Goal: Task Accomplishment & Management: Manage account settings

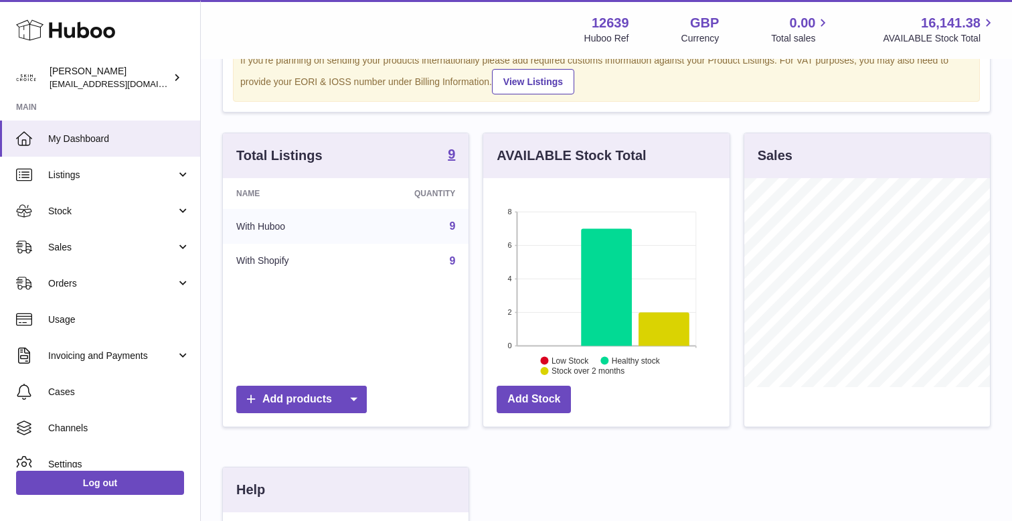
scroll to position [60, 0]
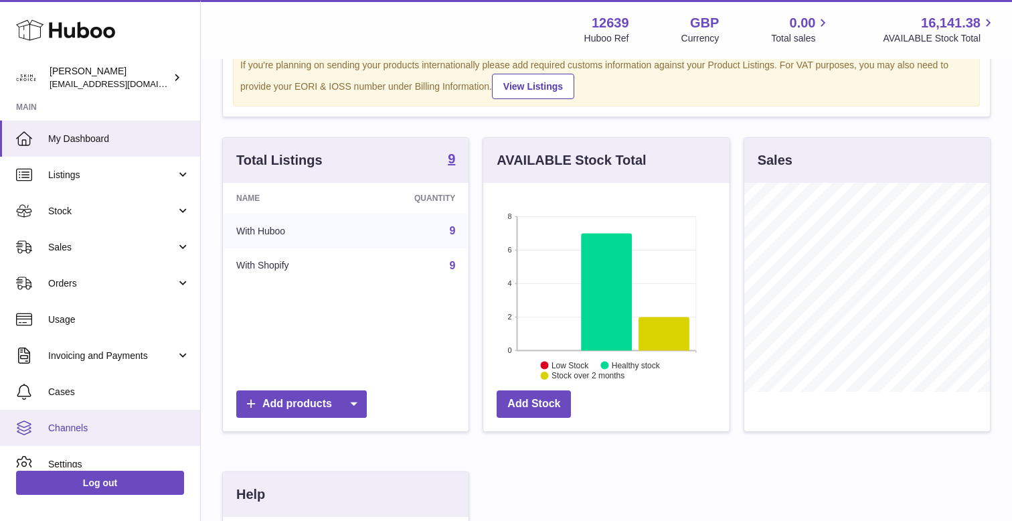
click at [58, 425] on span "Channels" at bounding box center [119, 428] width 142 height 13
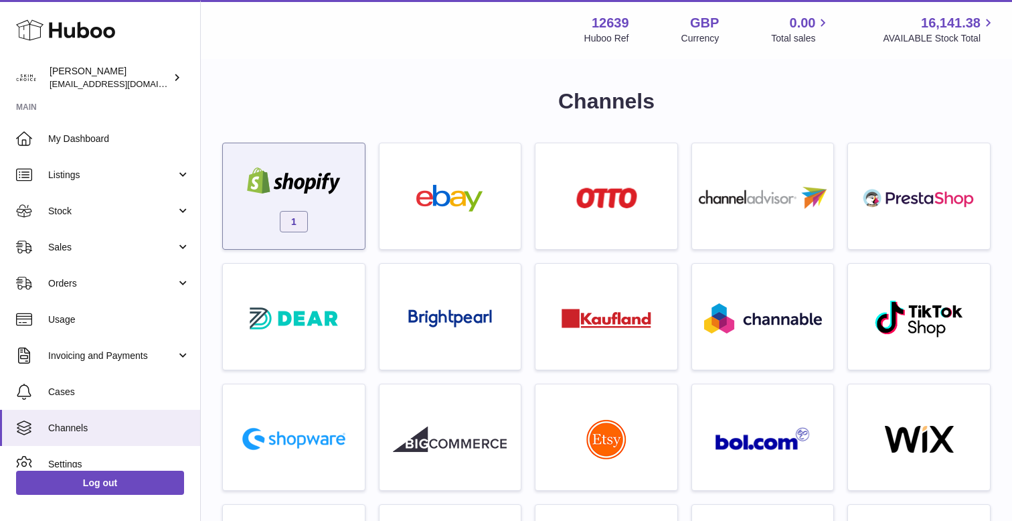
click at [250, 203] on div "1" at bounding box center [293, 200] width 128 height 86
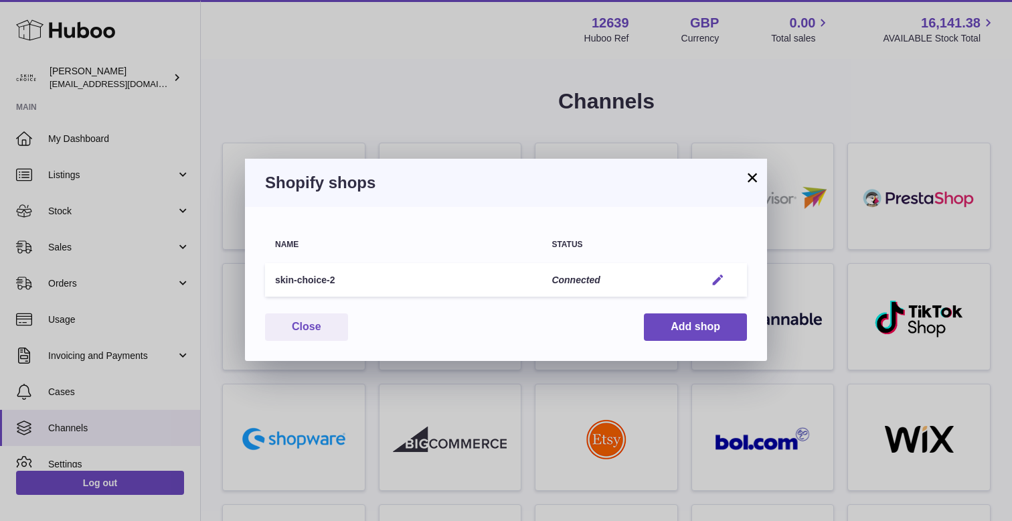
click at [720, 276] on em "button" at bounding box center [718, 280] width 14 height 14
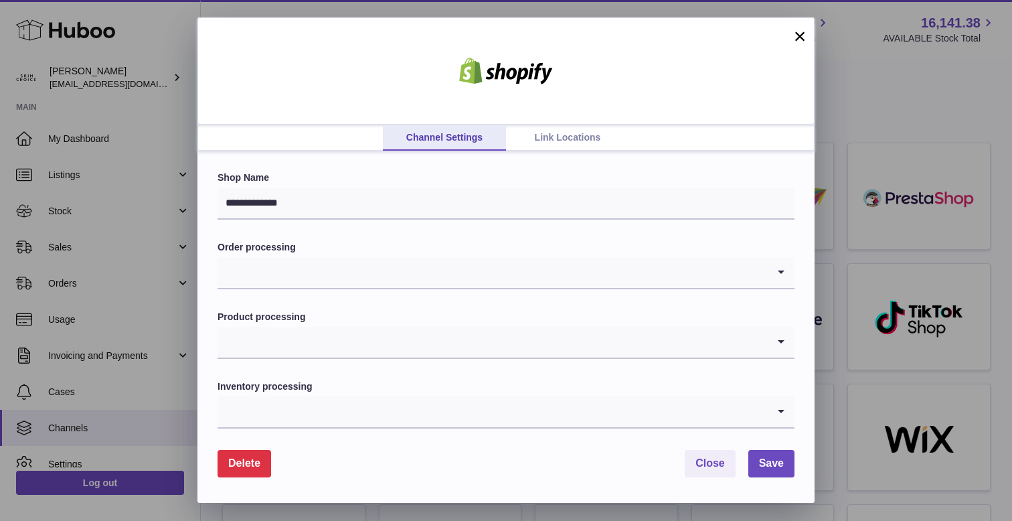
click at [573, 132] on link "Link Locations" at bounding box center [567, 137] width 123 height 25
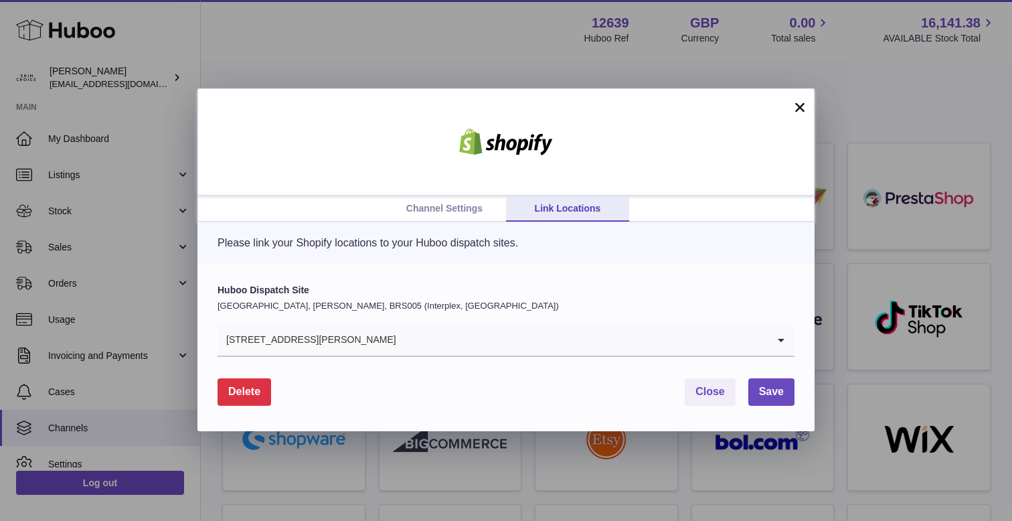
click at [297, 343] on div "[STREET_ADDRESS][PERSON_NAME]" at bounding box center [492, 339] width 550 height 31
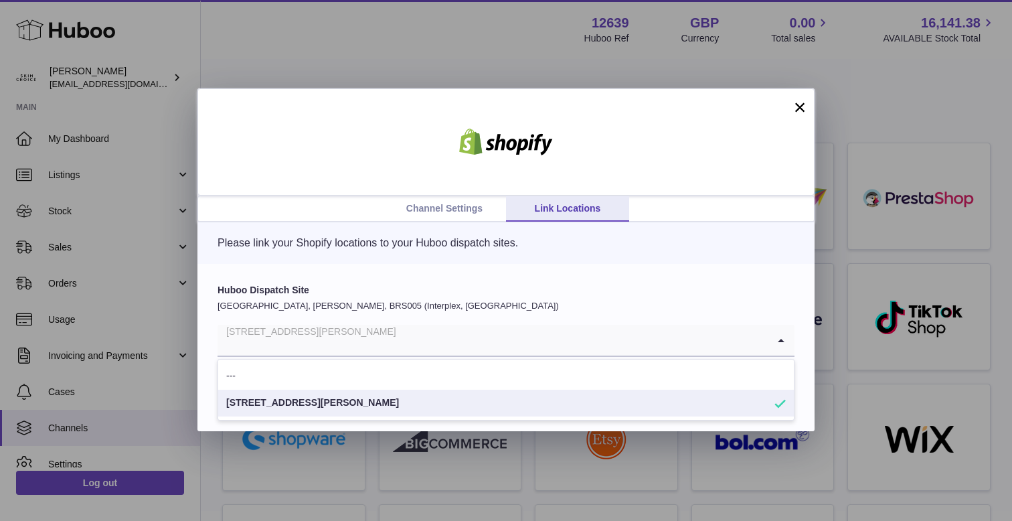
click at [304, 300] on p "[GEOGRAPHIC_DATA], [PERSON_NAME], BRS005 (Interplex, [GEOGRAPHIC_DATA])" at bounding box center [505, 306] width 577 height 12
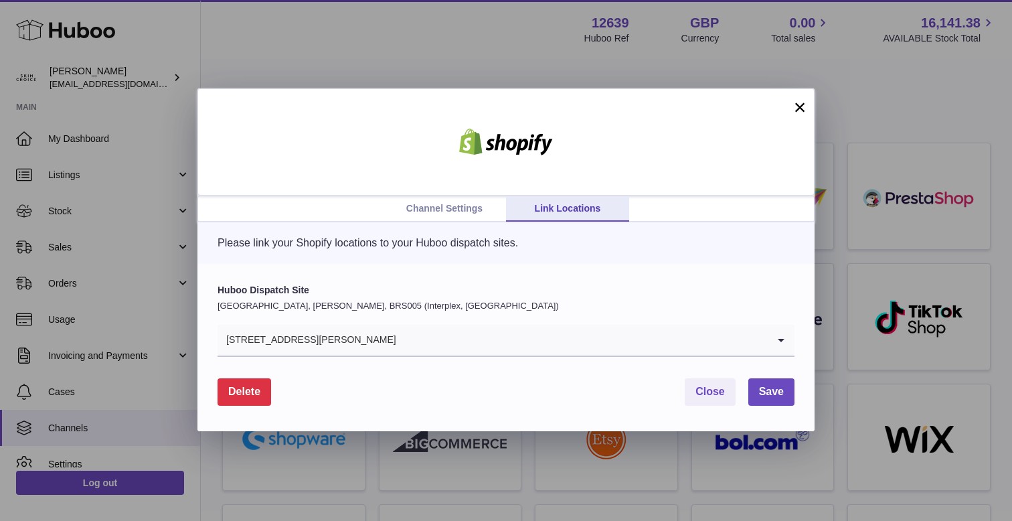
click at [490, 260] on div "Please link your Shopify locations to your Huboo dispatch sites." at bounding box center [505, 242] width 617 height 41
click at [454, 213] on link "Channel Settings" at bounding box center [444, 208] width 123 height 25
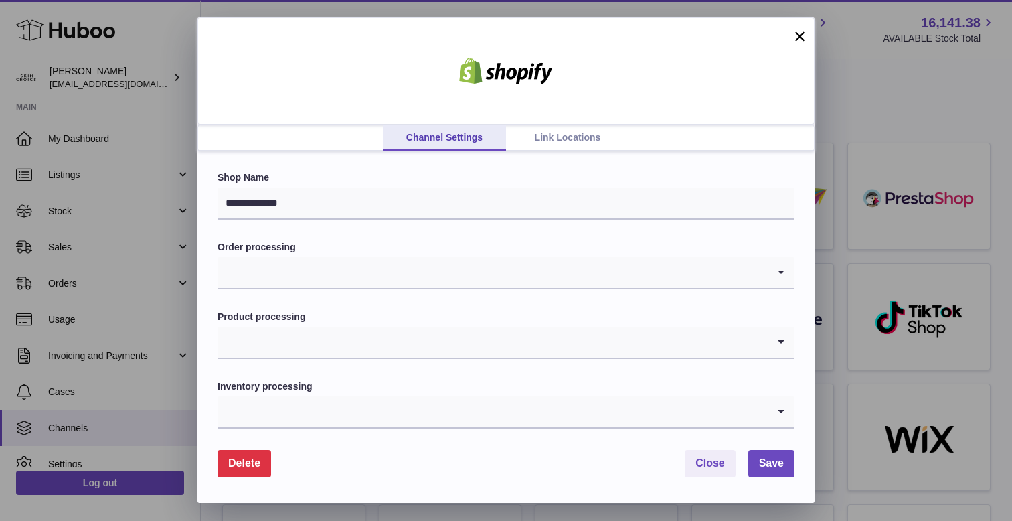
click at [568, 141] on link "Link Locations" at bounding box center [567, 137] width 123 height 25
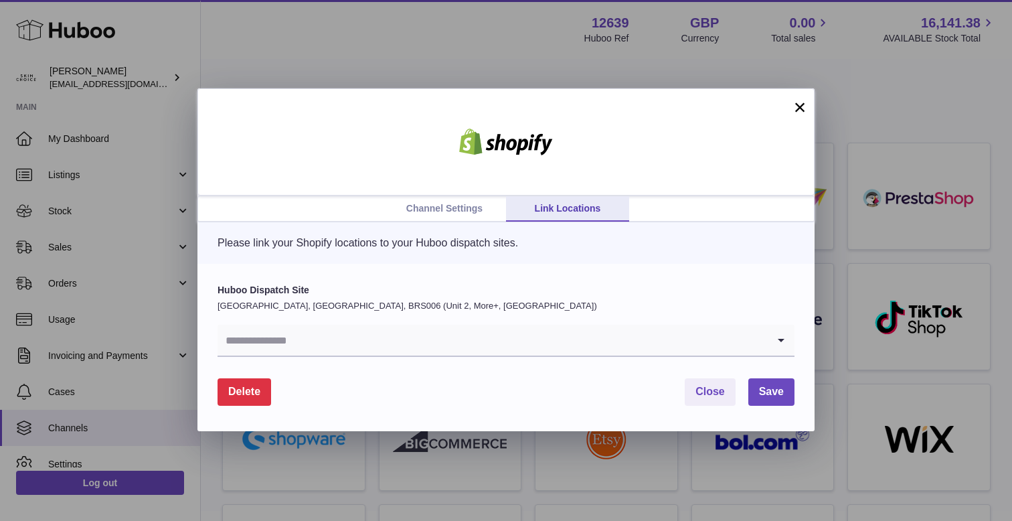
click at [301, 344] on input "Search for option" at bounding box center [492, 339] width 550 height 31
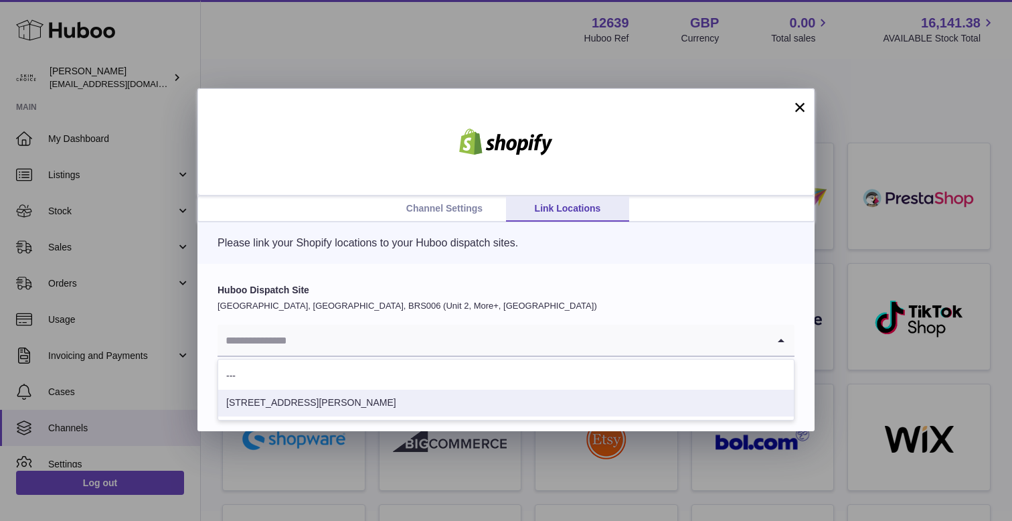
click at [286, 401] on li "[STREET_ADDRESS][PERSON_NAME]" at bounding box center [505, 402] width 575 height 27
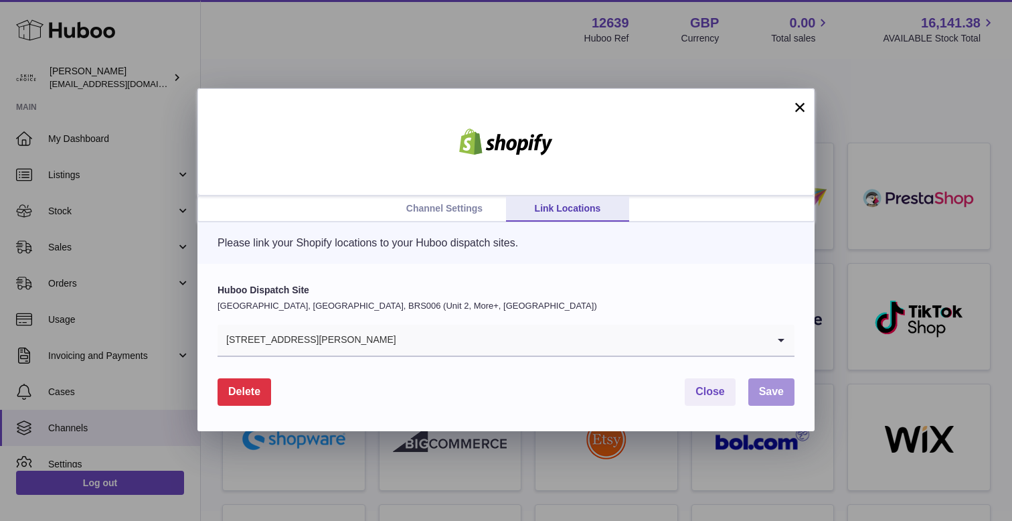
click at [775, 396] on span "Save" at bounding box center [771, 390] width 25 height 11
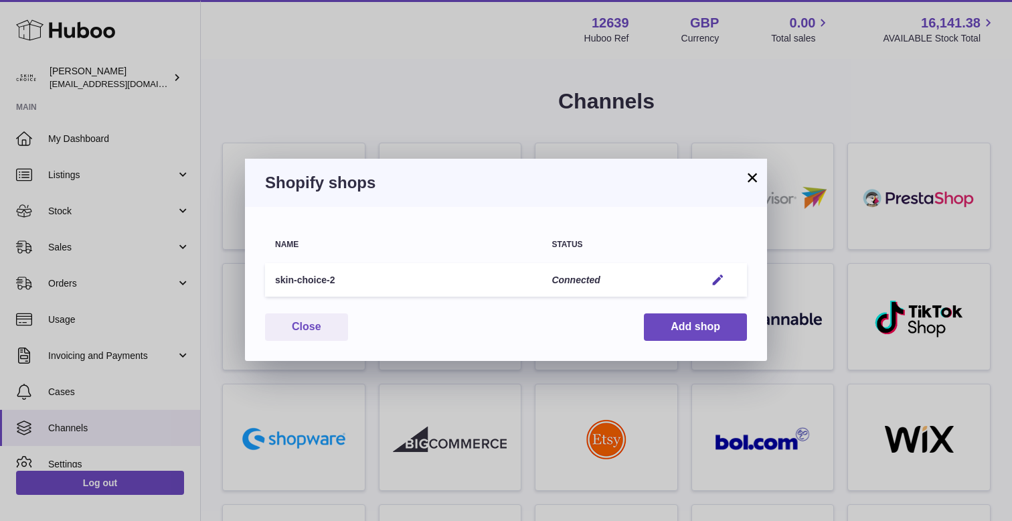
click at [749, 178] on button "×" at bounding box center [752, 177] width 16 height 16
